Goal: Task Accomplishment & Management: Manage account settings

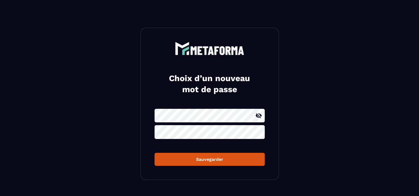
click at [182, 135] on form "Sauvegarder" at bounding box center [210, 137] width 110 height 57
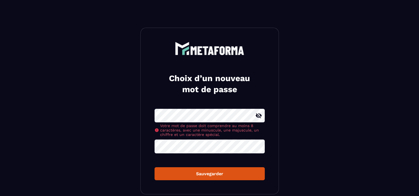
click at [258, 115] on icon at bounding box center [259, 115] width 6 height 5
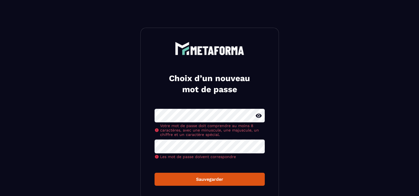
click at [258, 115] on icon at bounding box center [259, 116] width 6 height 4
click at [193, 180] on button "Sauvegarder" at bounding box center [210, 179] width 110 height 13
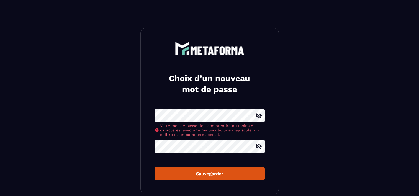
scroll to position [26, 0]
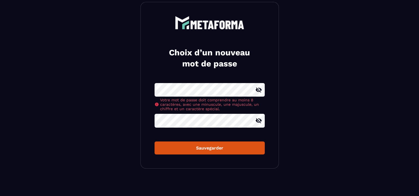
click at [195, 147] on div "Sauvegarder" at bounding box center [209, 148] width 101 height 5
click at [153, 87] on div "Choix d’un nouveau mot de passe Votre mot de passe doit comprendre au moins 8 c…" at bounding box center [210, 85] width 139 height 167
click at [198, 150] on div "Sauvegarder" at bounding box center [209, 148] width 101 height 5
click at [199, 149] on div "Sauvegarder" at bounding box center [209, 148] width 101 height 5
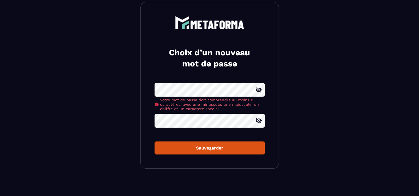
click at [199, 149] on div "Sauvegarder" at bounding box center [209, 148] width 101 height 5
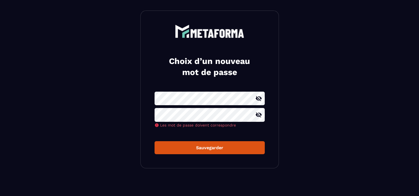
scroll to position [17, 0]
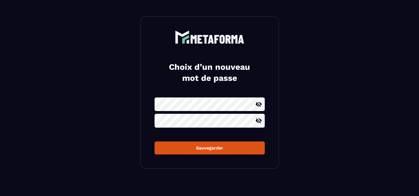
click at [198, 147] on div "Sauvegarder" at bounding box center [209, 148] width 101 height 5
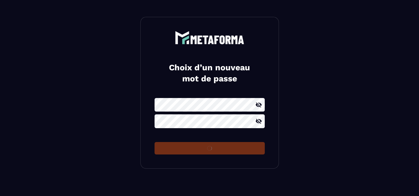
scroll to position [11, 0]
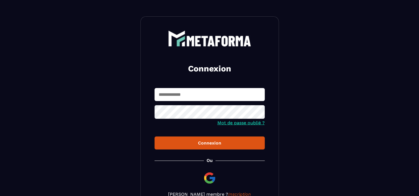
click at [176, 95] on input "text" at bounding box center [210, 94] width 110 height 13
type input "**********"
click at [200, 143] on div "Connexion" at bounding box center [209, 143] width 101 height 5
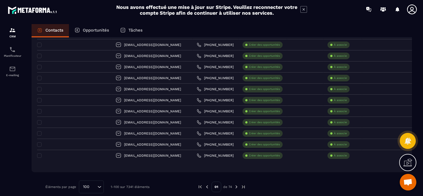
scroll to position [1039, 0]
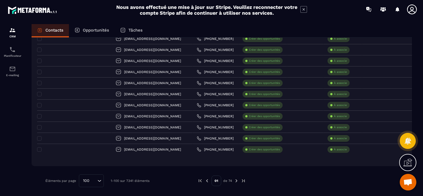
click at [236, 180] on img at bounding box center [236, 180] width 5 height 5
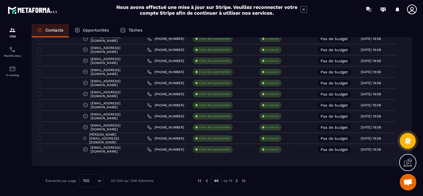
click at [206, 180] on img at bounding box center [207, 180] width 5 height 5
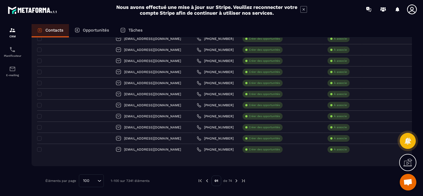
click at [236, 180] on img at bounding box center [236, 180] width 5 height 5
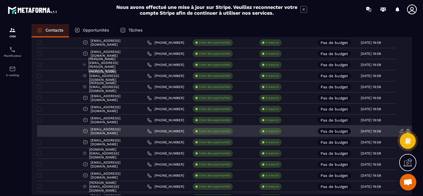
scroll to position [305, 0]
